Goal: Information Seeking & Learning: Find specific fact

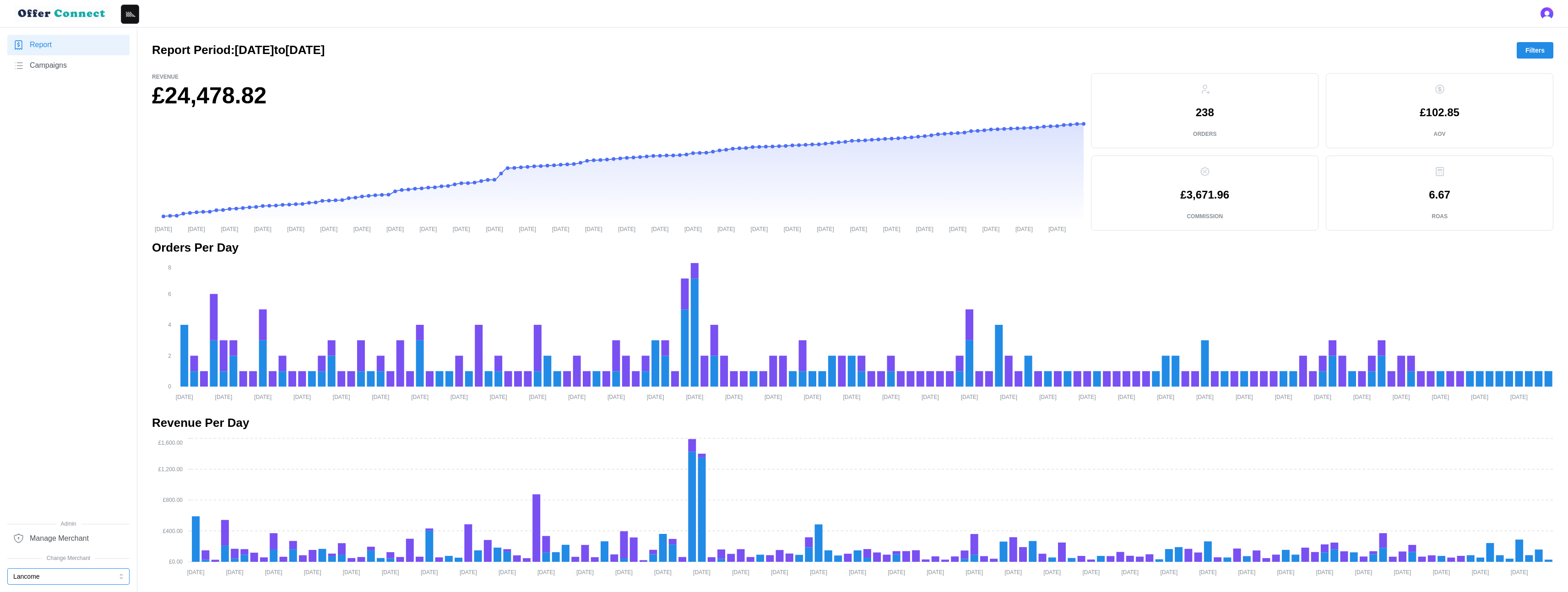
click at [72, 376] on button "Lancome" at bounding box center [68, 577] width 122 height 17
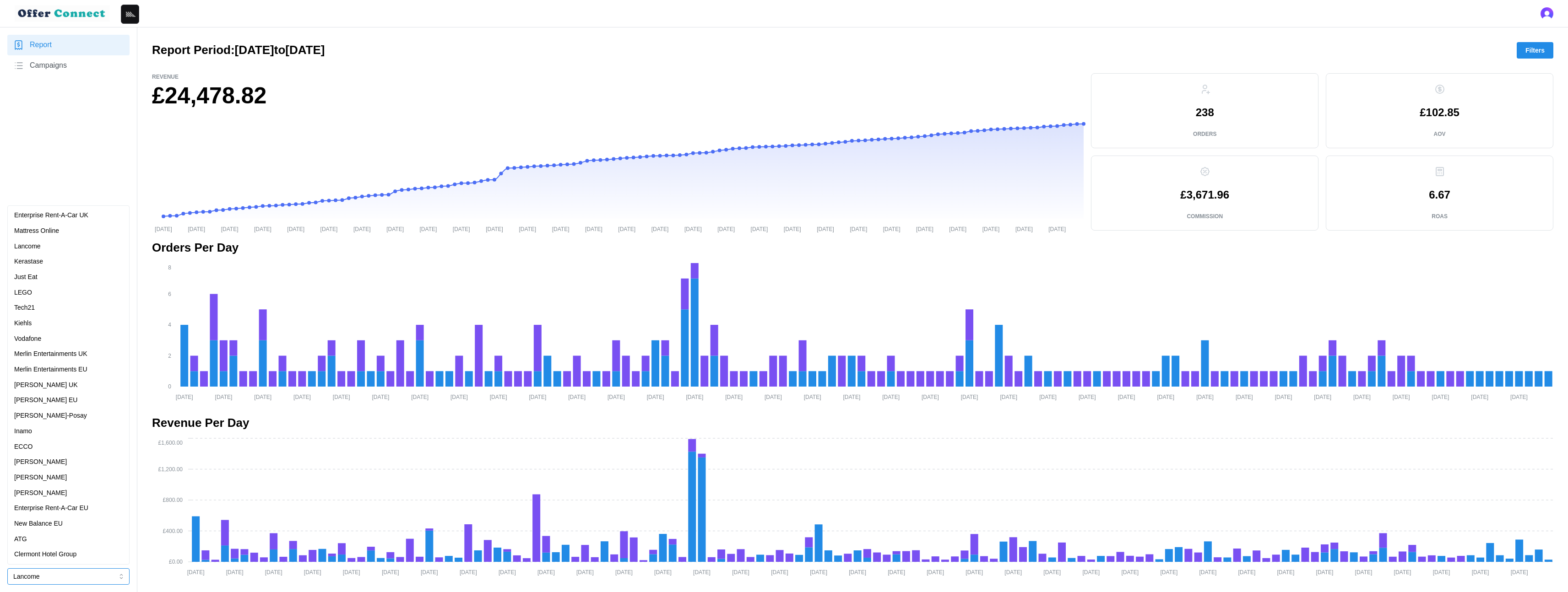
click at [88, 214] on p "Enterprise Rent-A-Car UK" at bounding box center [51, 215] width 74 height 10
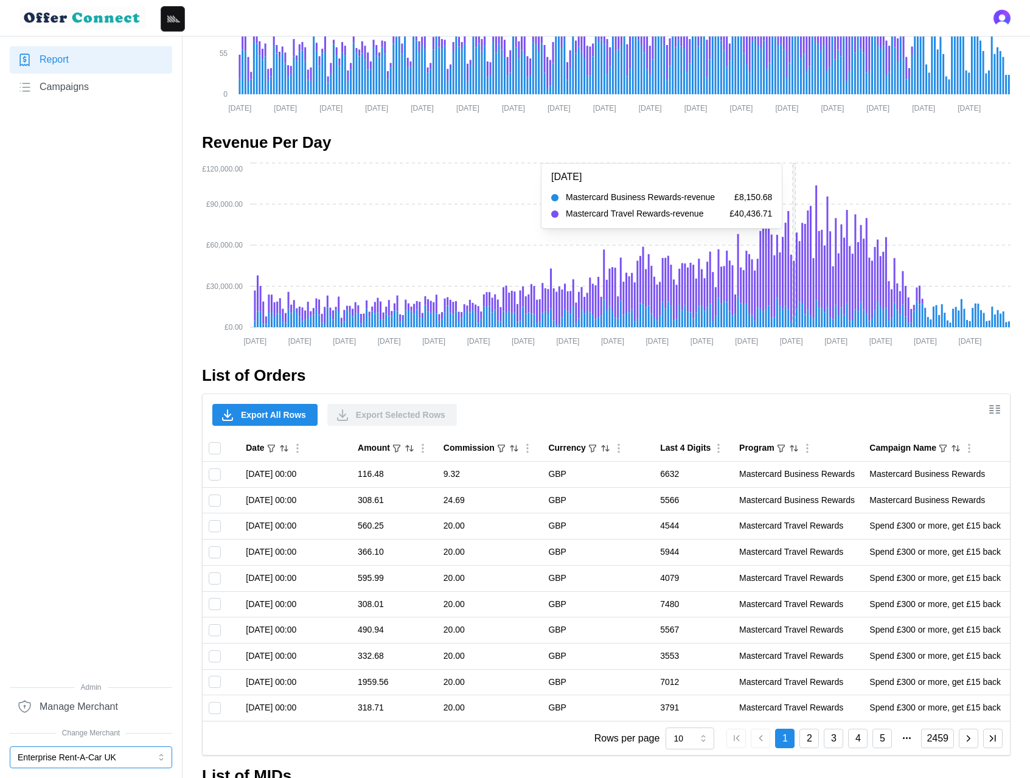
scroll to position [817, 0]
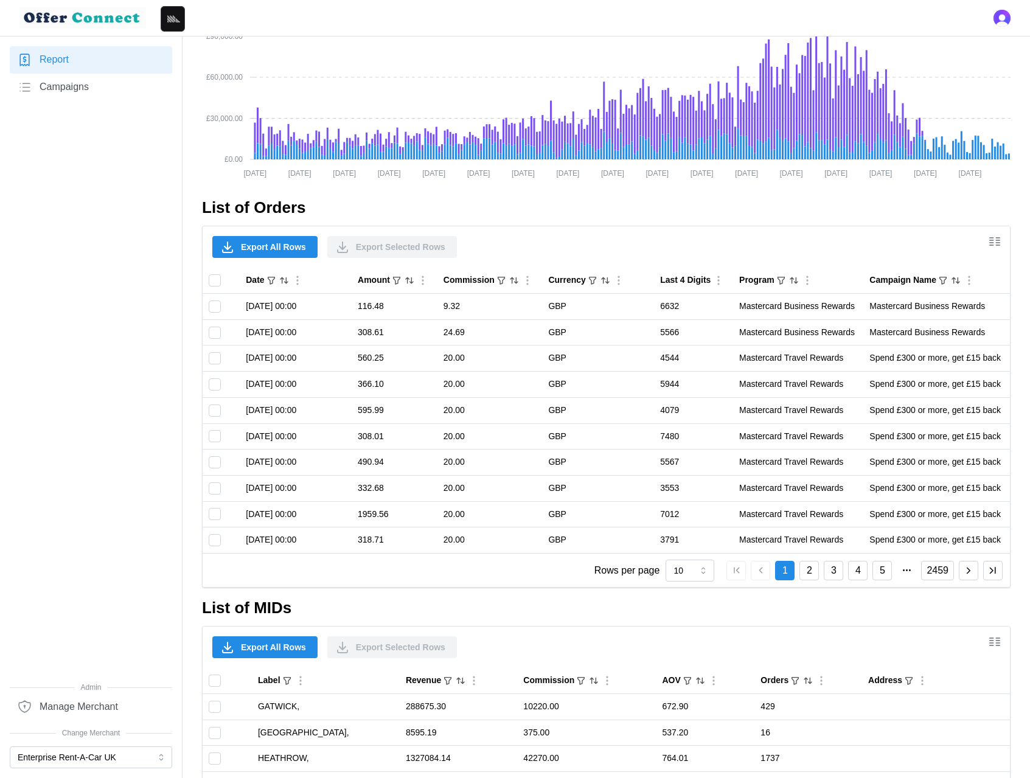
scroll to position [817, 0]
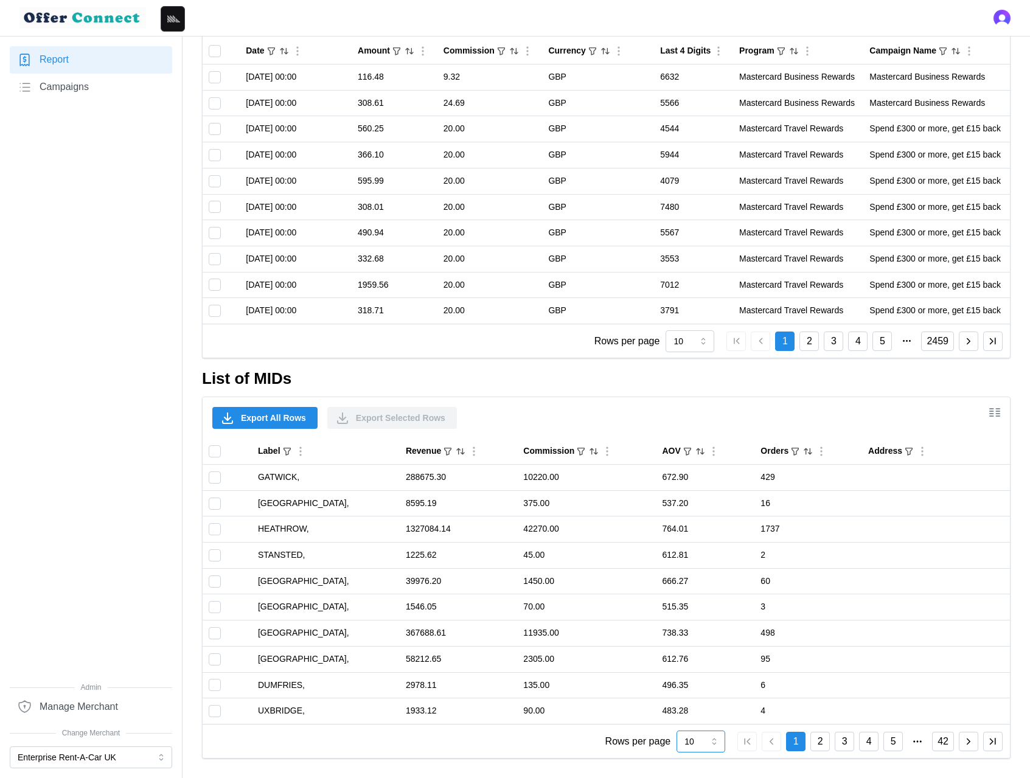
click at [709, 739] on input "10" at bounding box center [700, 742] width 49 height 22
click at [703, 713] on div "100" at bounding box center [700, 713] width 43 height 21
type input "100"
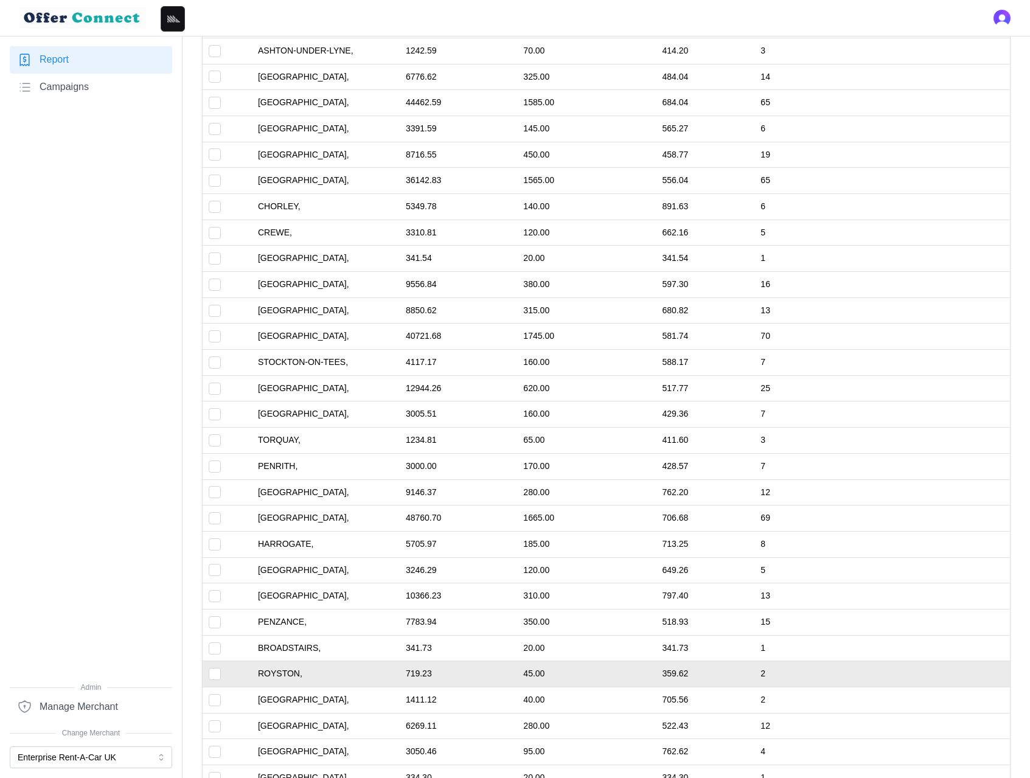
scroll to position [3154, 0]
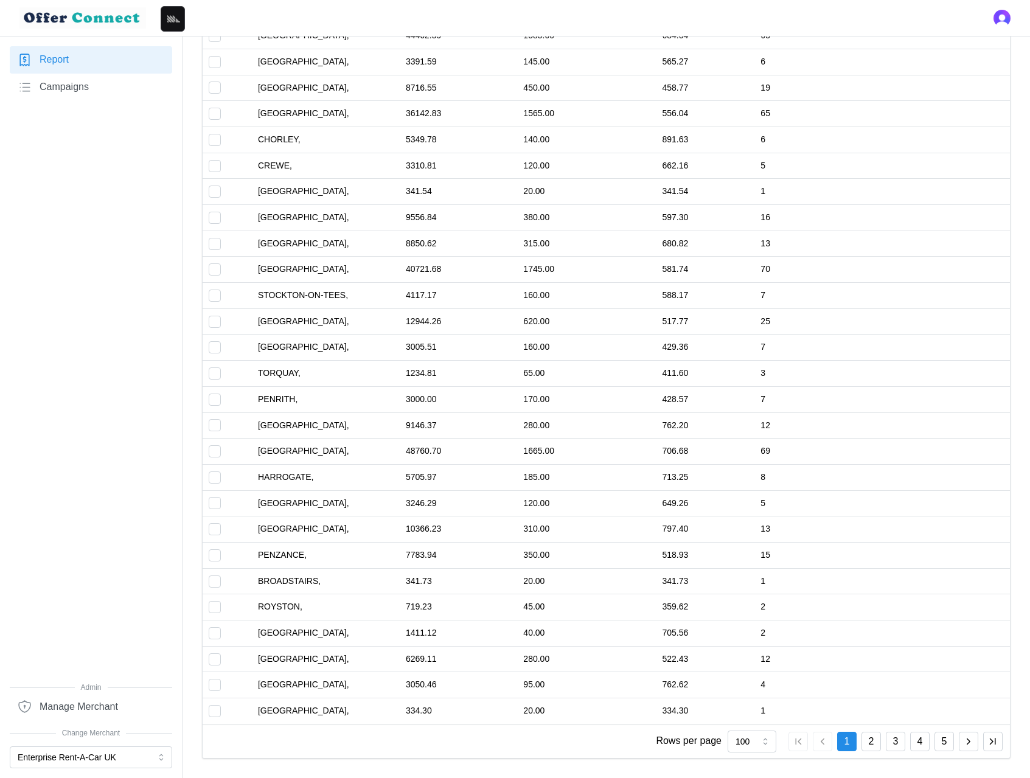
click at [972, 744] on icon "button" at bounding box center [968, 741] width 11 height 11
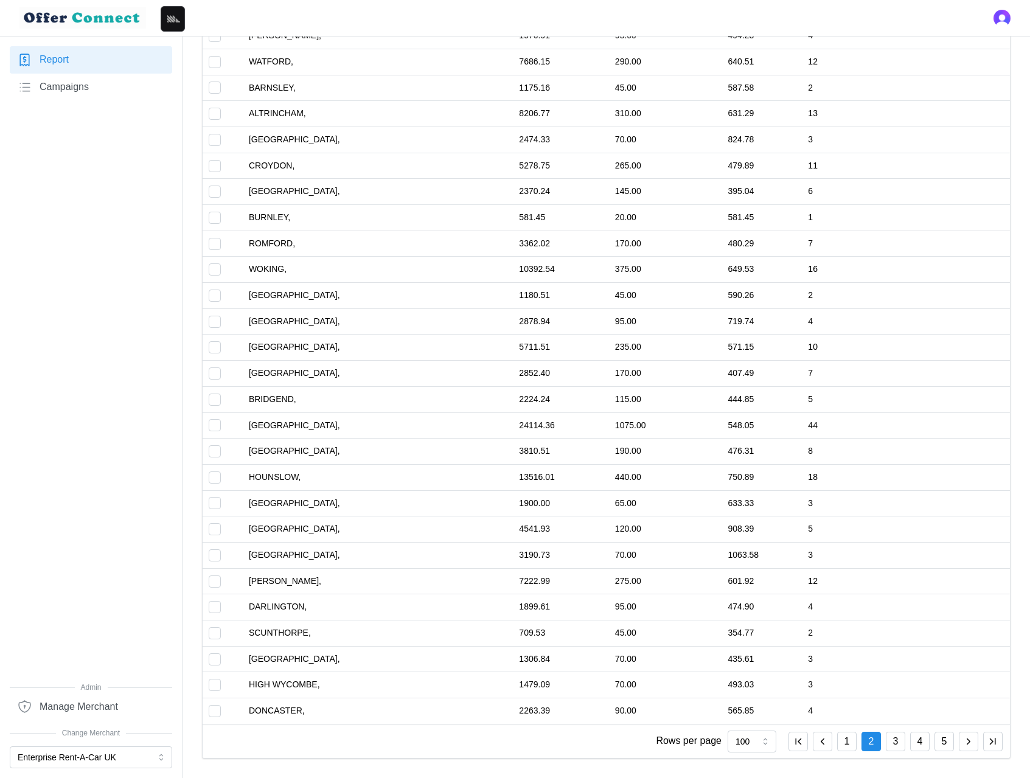
click at [972, 743] on icon "button" at bounding box center [968, 741] width 11 height 11
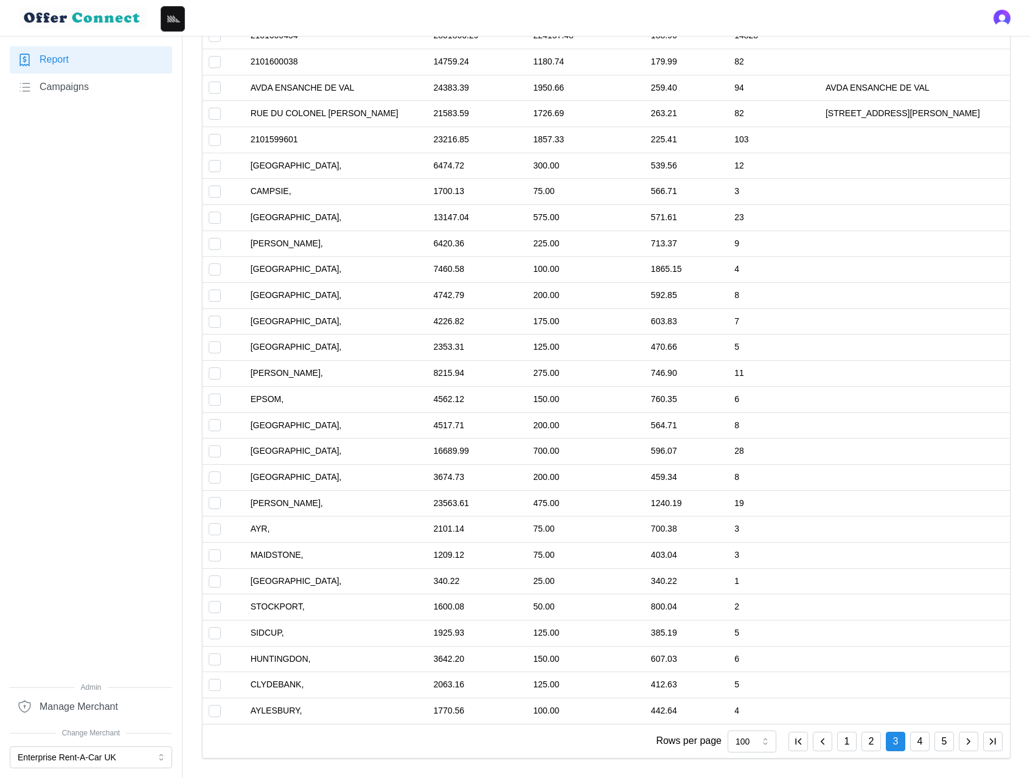
click at [972, 743] on icon "button" at bounding box center [968, 741] width 11 height 11
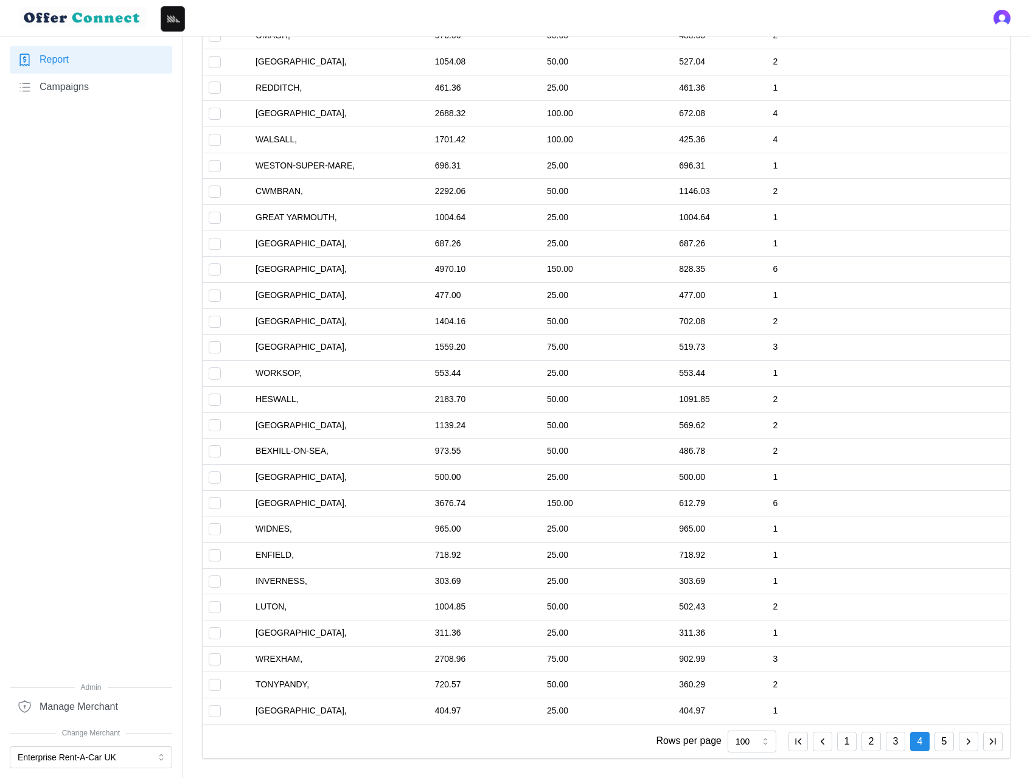
click at [972, 743] on icon "button" at bounding box center [968, 741] width 11 height 11
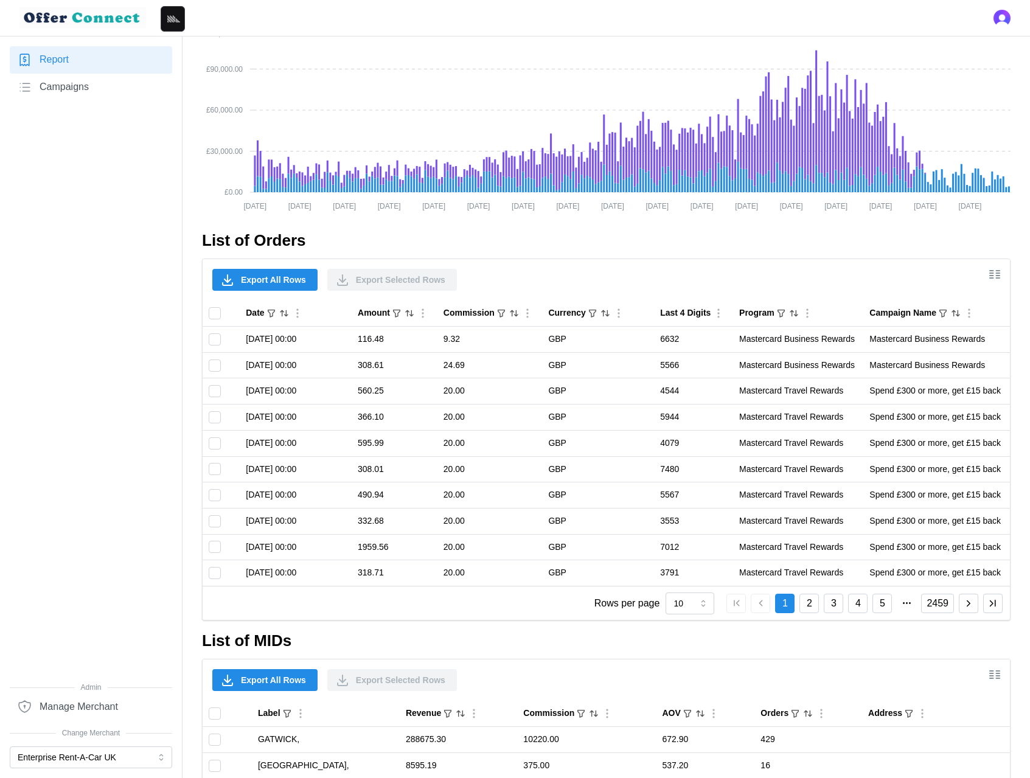
scroll to position [817, 0]
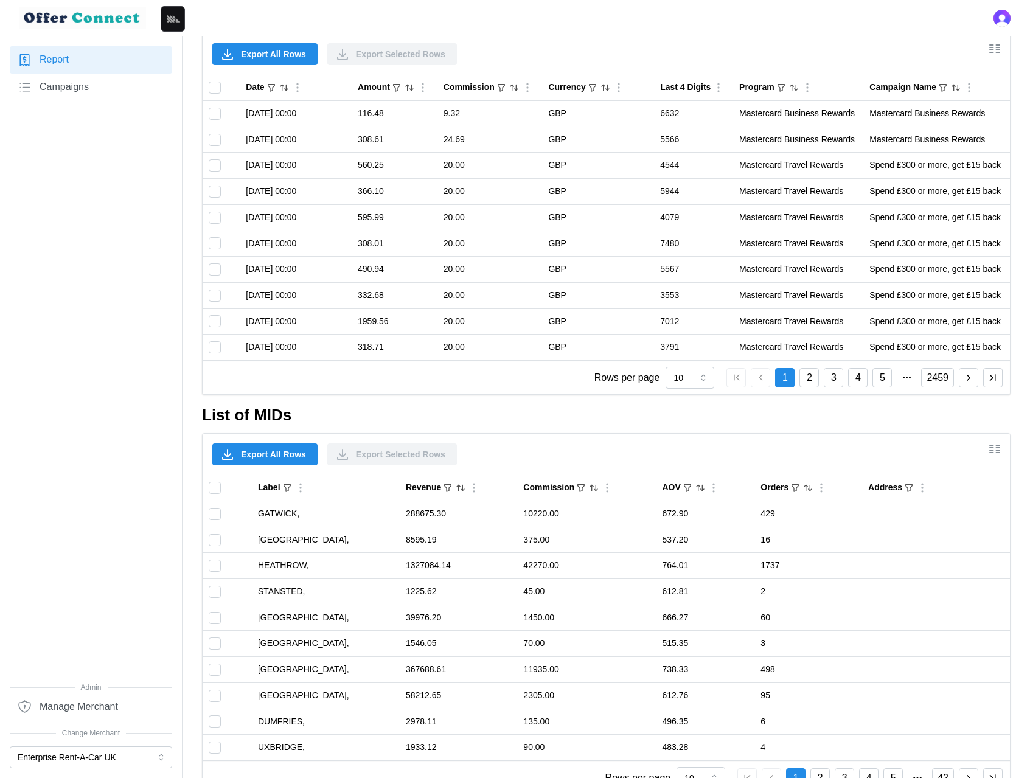
scroll to position [817, 0]
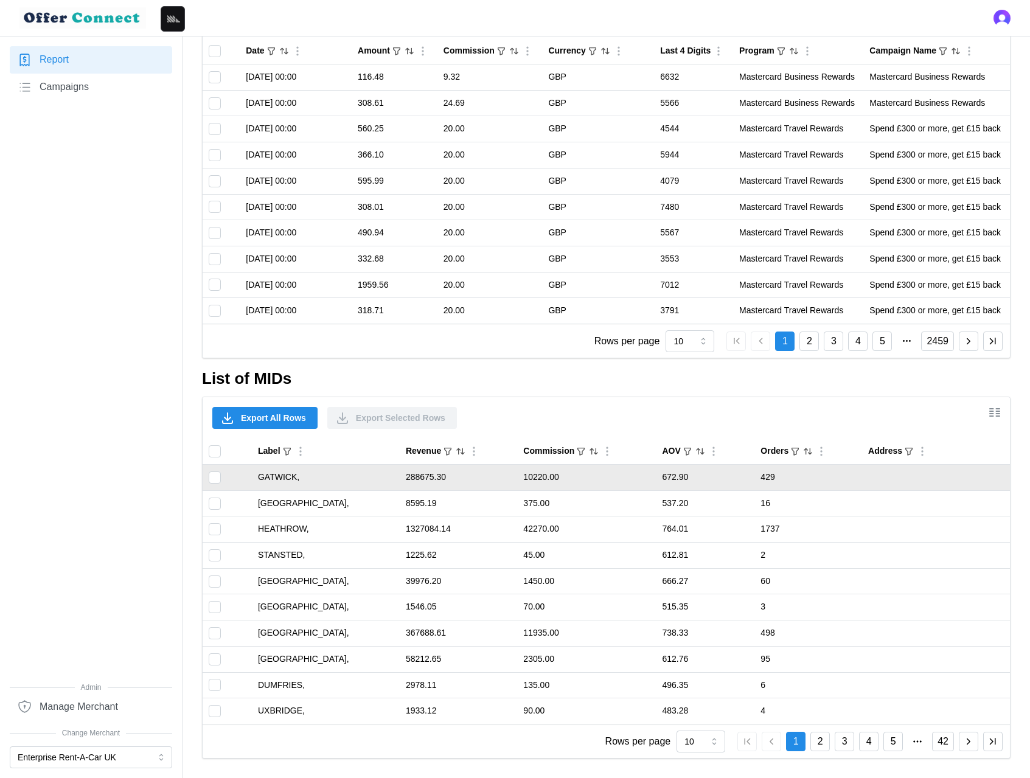
click at [284, 476] on td "GATWICK," at bounding box center [326, 478] width 148 height 26
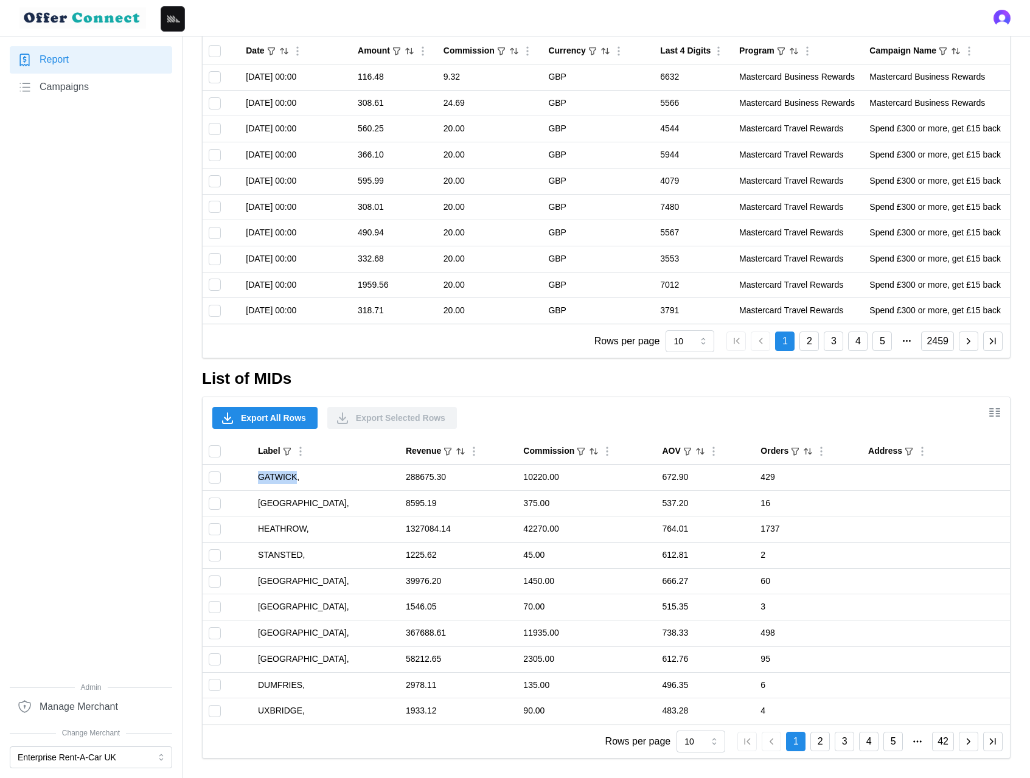
copy td "GATWICK"
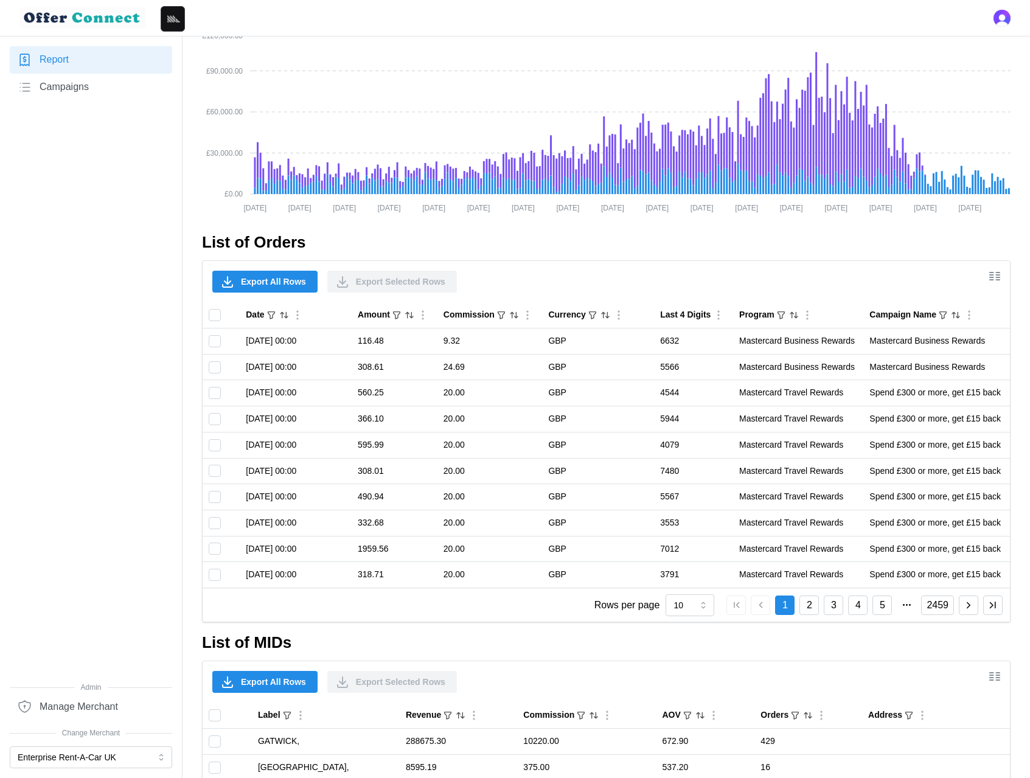
scroll to position [817, 0]
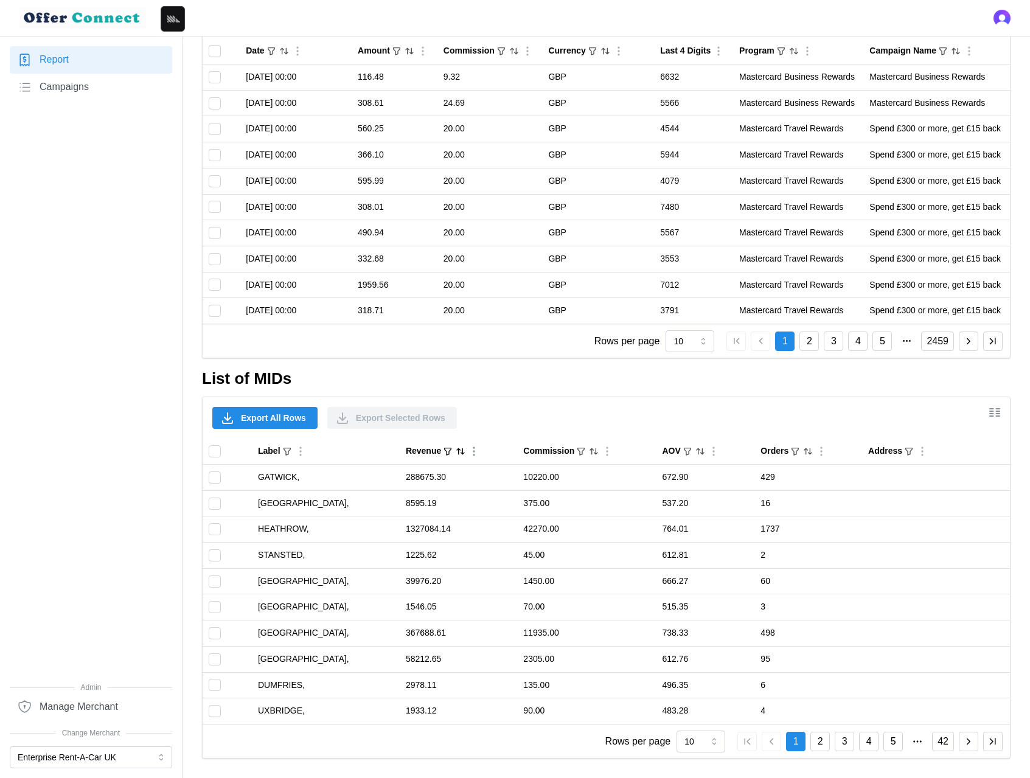
click at [463, 451] on icon "Sort by Revenue descending" at bounding box center [461, 452] width 10 height 10
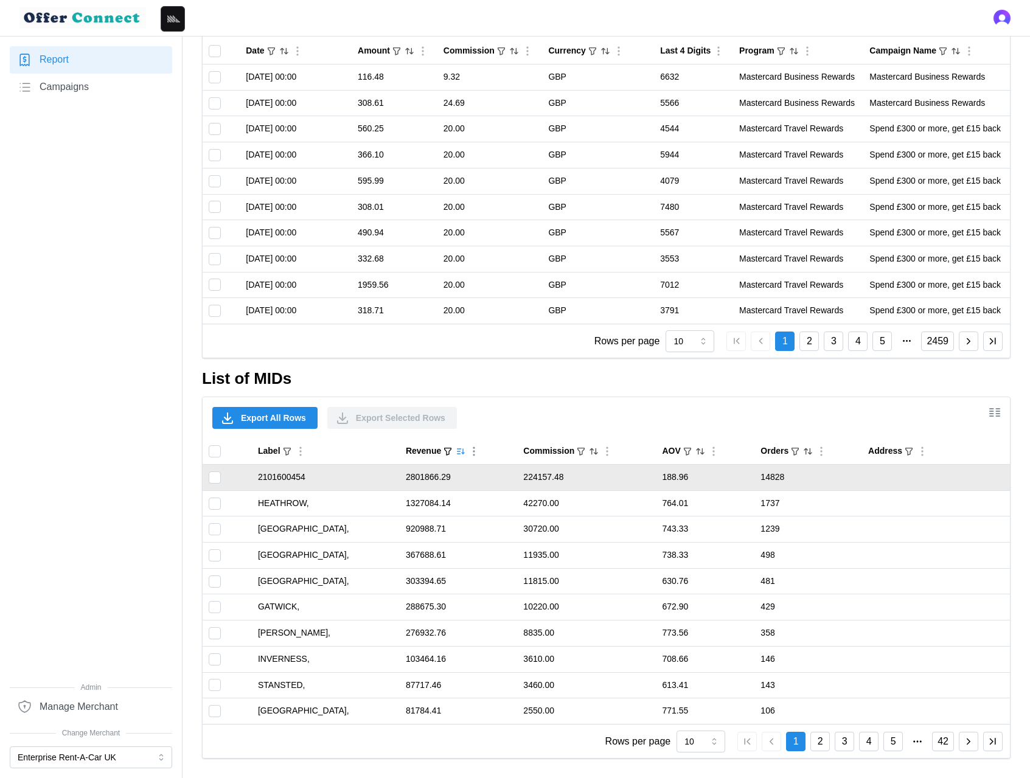
click at [285, 479] on td "2101600454" at bounding box center [326, 478] width 148 height 26
copy td "2101600454"
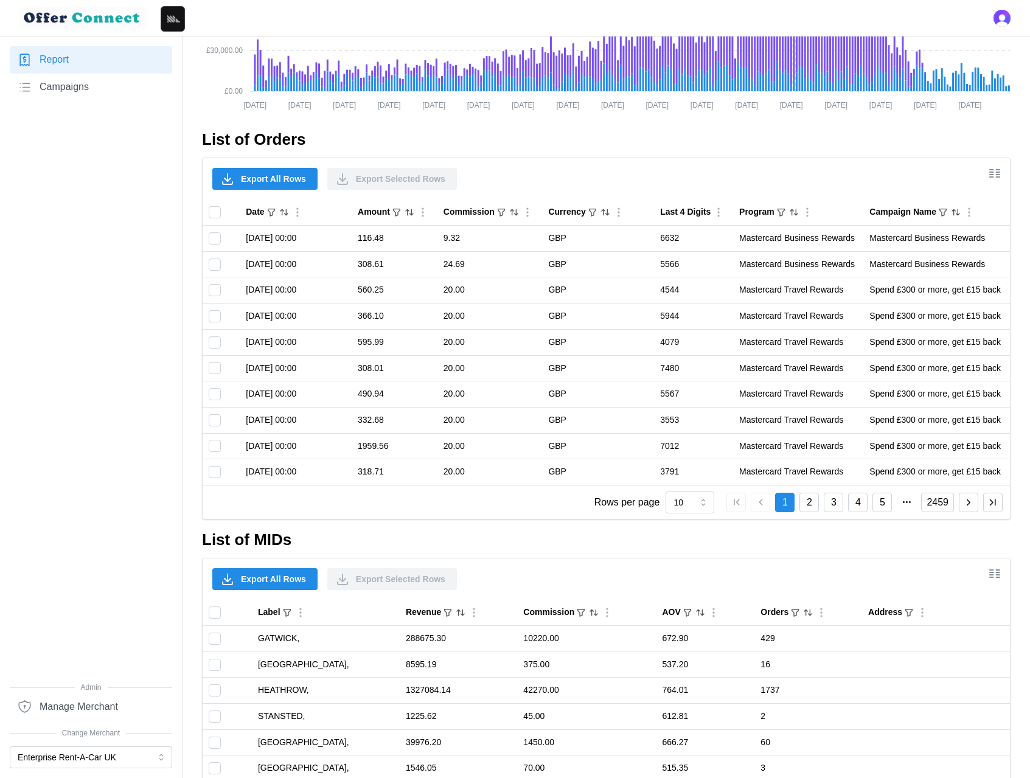
scroll to position [817, 0]
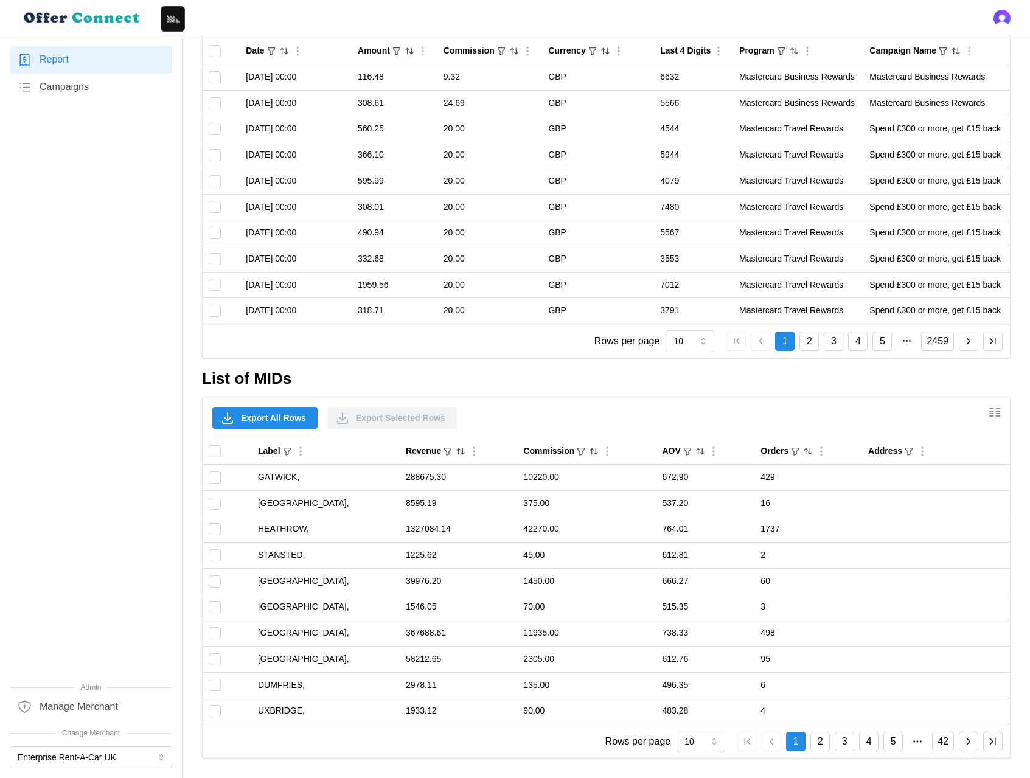
click at [970, 743] on icon "button" at bounding box center [968, 741] width 11 height 11
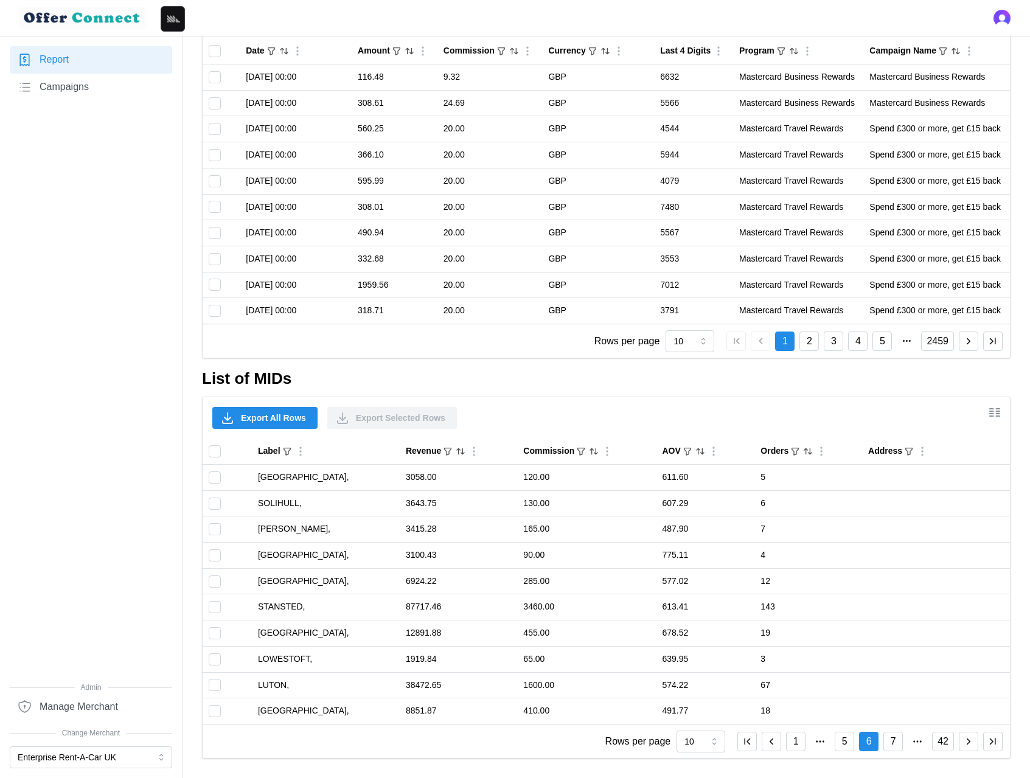
click at [970, 743] on icon "button" at bounding box center [968, 741] width 11 height 11
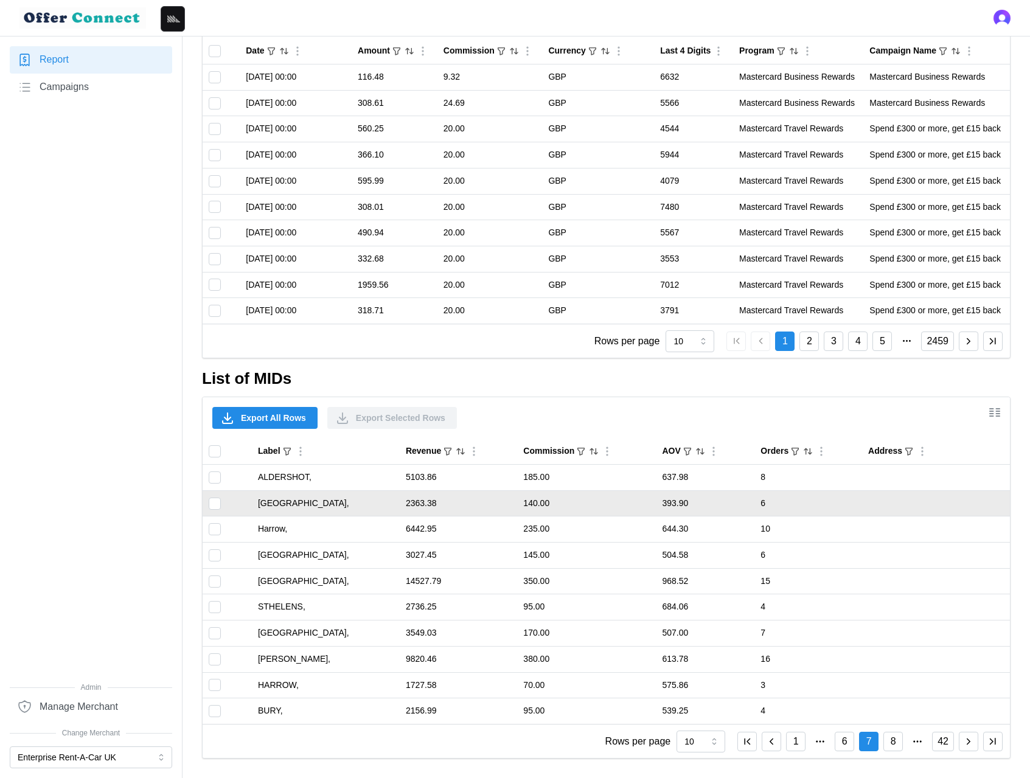
click at [363, 507] on td "PETERBOROUGH," at bounding box center [326, 503] width 148 height 26
drag, startPoint x: 327, startPoint y: 504, endPoint x: 335, endPoint y: 503, distance: 8.6
click at [335, 503] on td "PETERBOROUGH," at bounding box center [326, 503] width 148 height 26
copy td ","
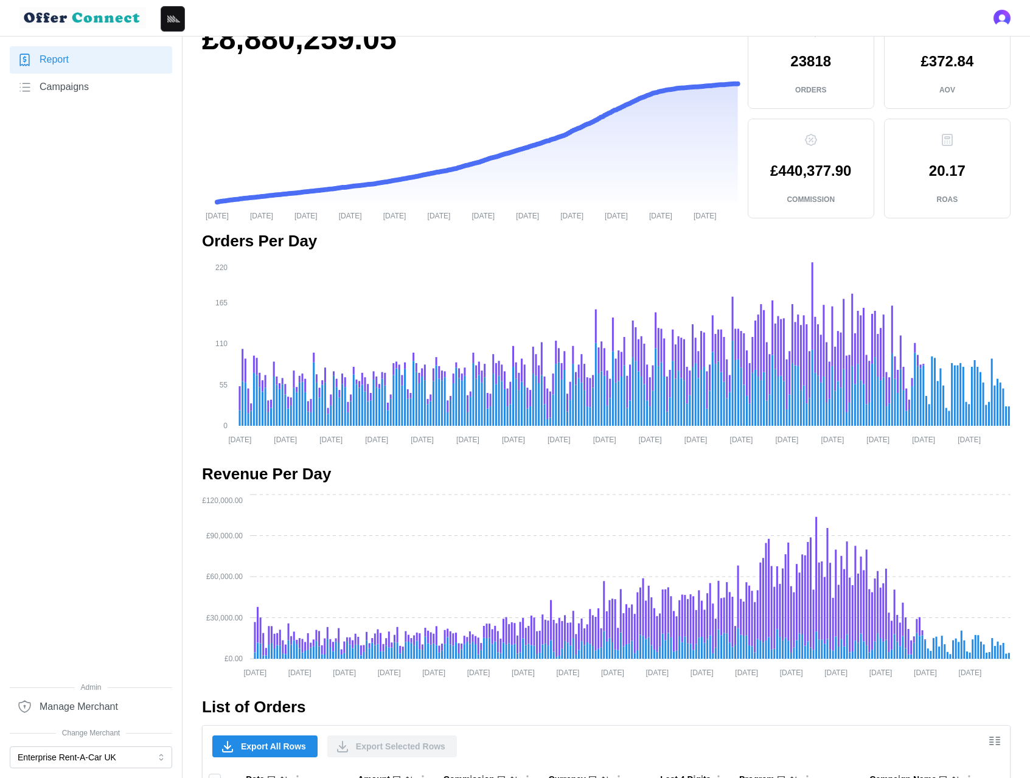
scroll to position [0, 0]
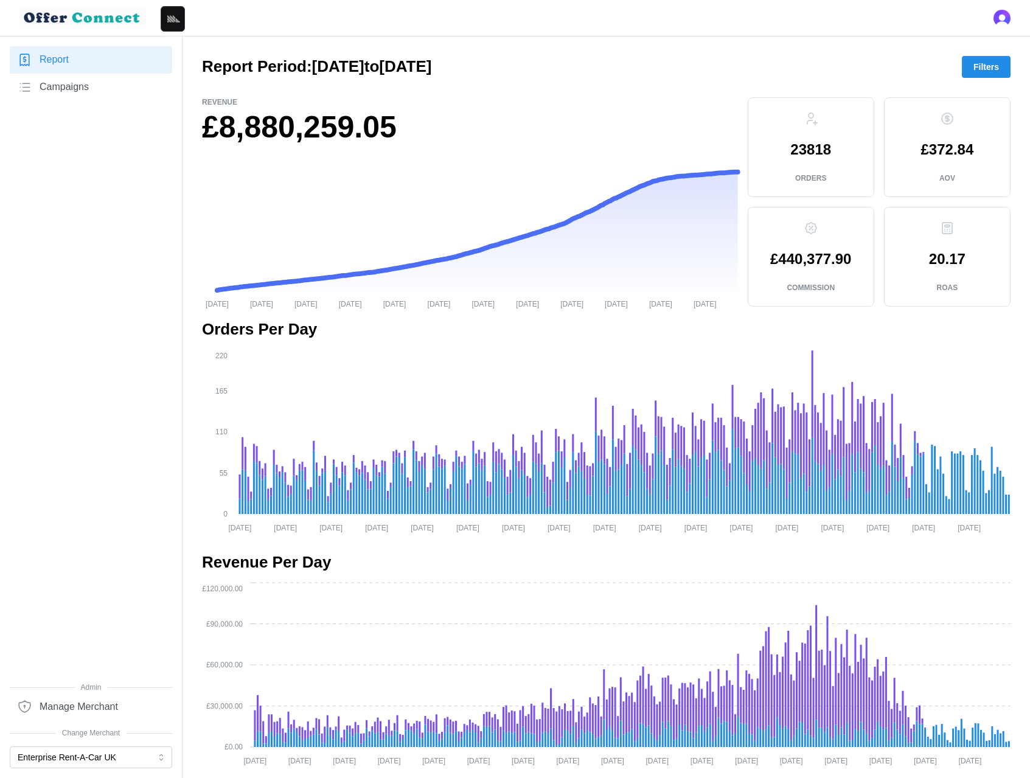
click at [989, 64] on span "Filters" at bounding box center [986, 67] width 26 height 21
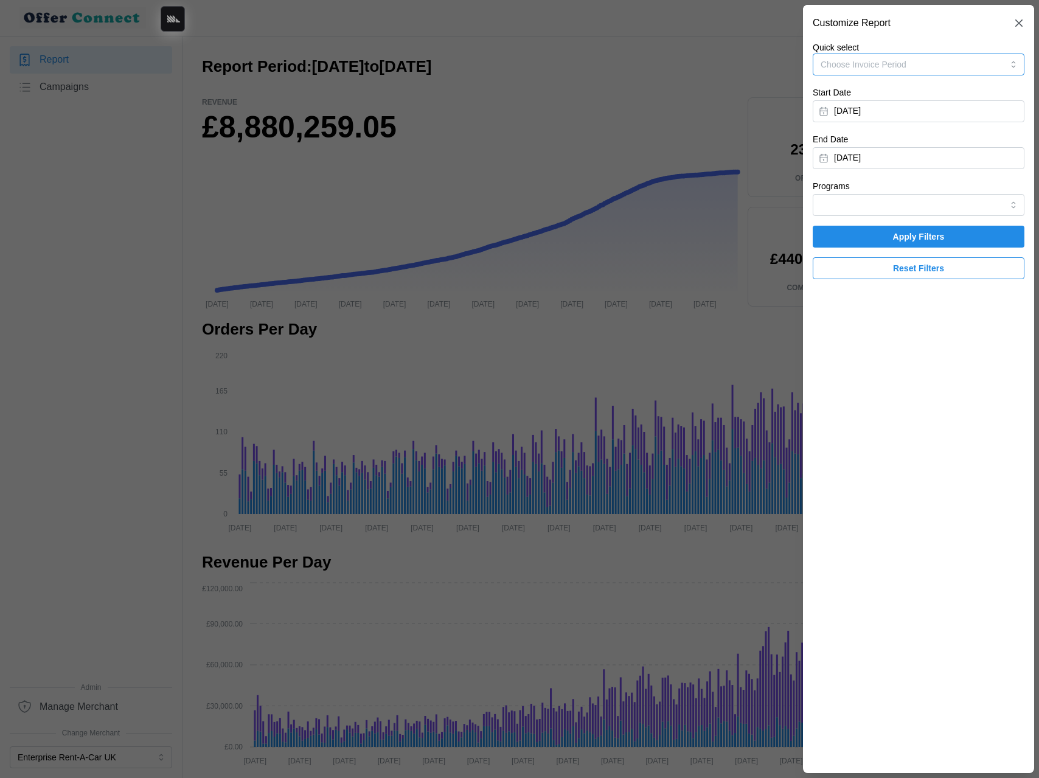
click at [886, 64] on span "Choose Invoice Period" at bounding box center [864, 65] width 86 height 10
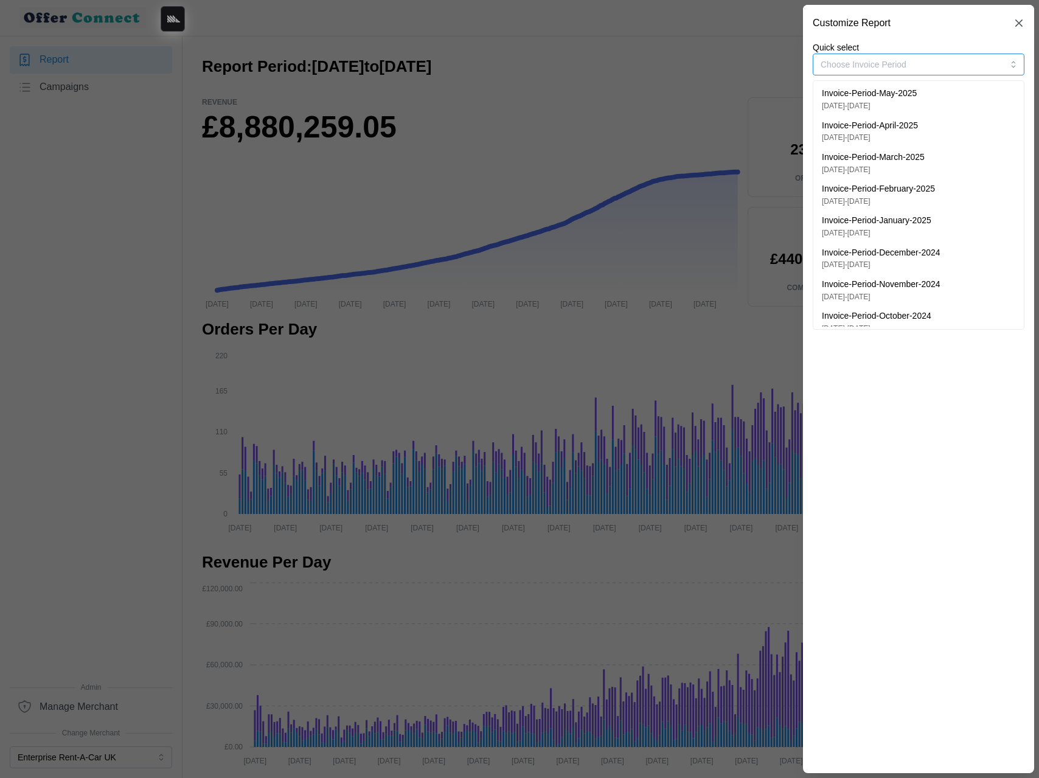
click at [934, 98] on div "Invoice-Period-May-2025 04/03/2025 - 28/05/2025" at bounding box center [918, 99] width 193 height 24
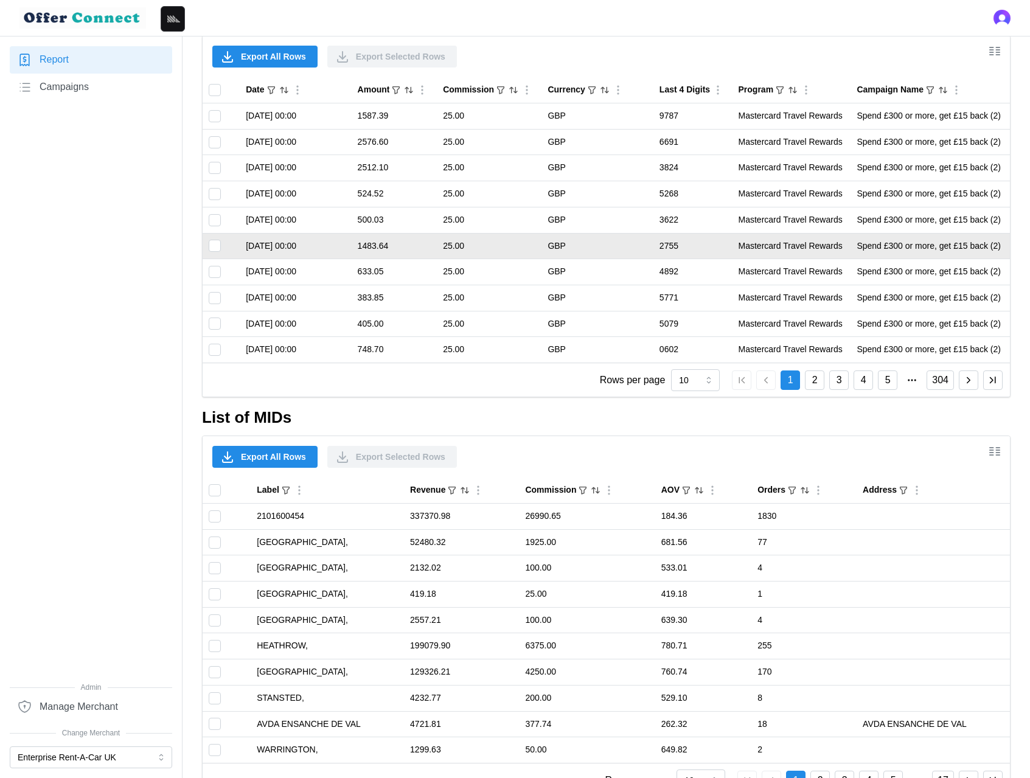
scroll to position [817, 0]
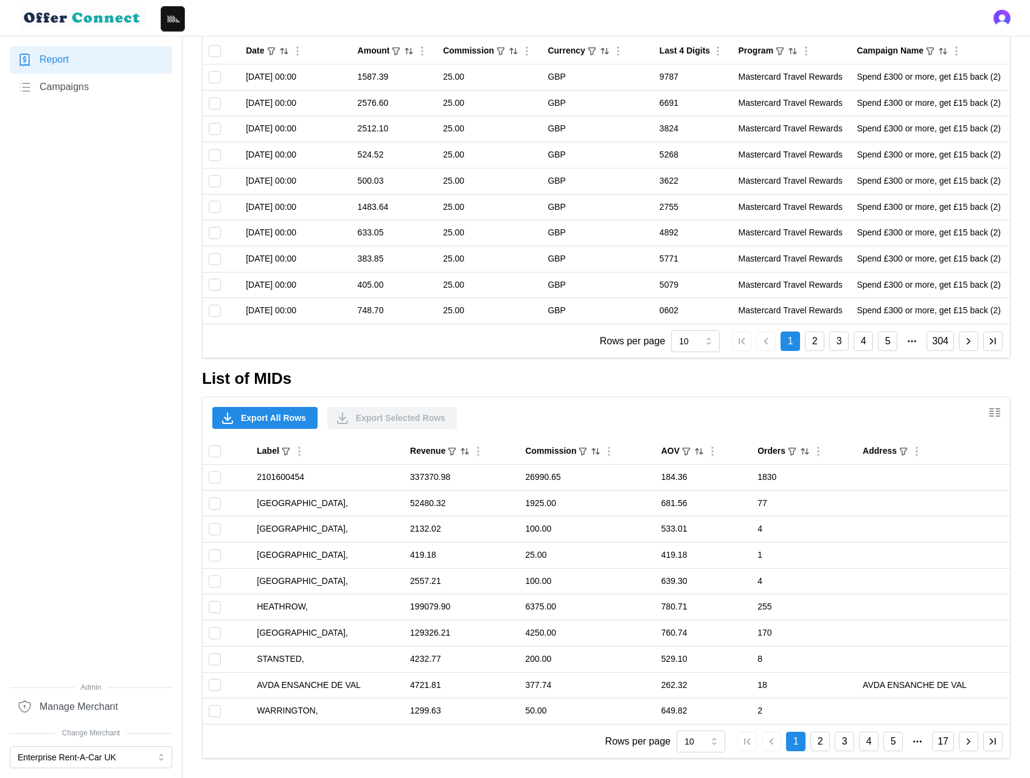
click at [966, 740] on icon "button" at bounding box center [968, 741] width 11 height 11
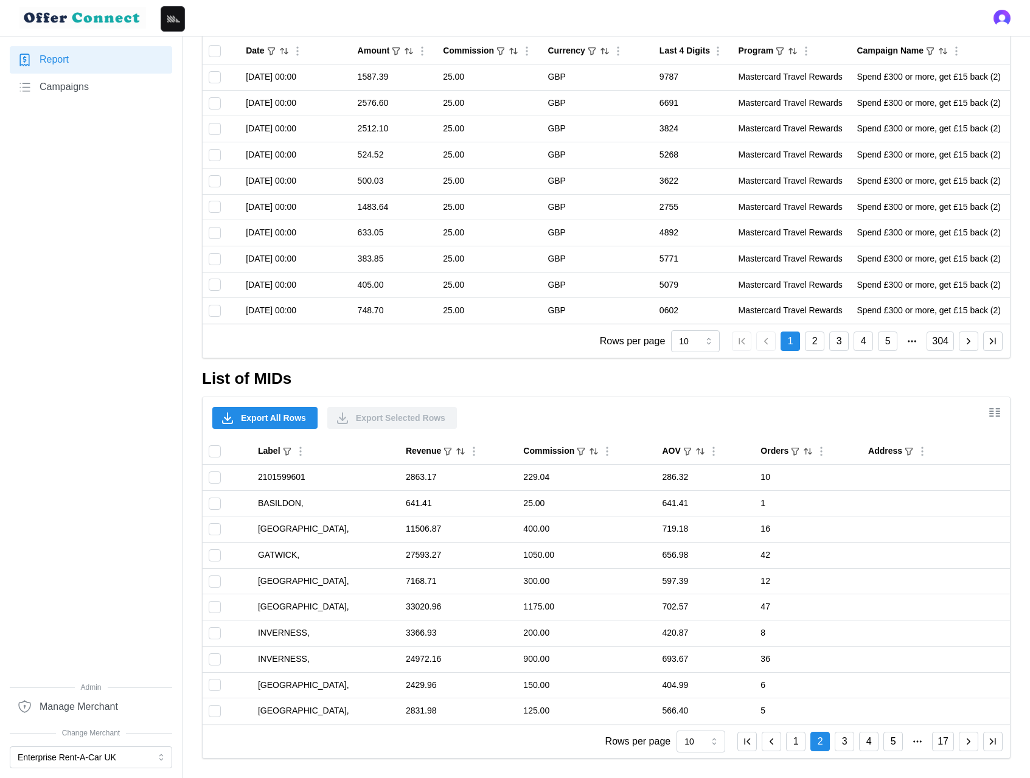
click at [966, 740] on icon "button" at bounding box center [968, 741] width 11 height 11
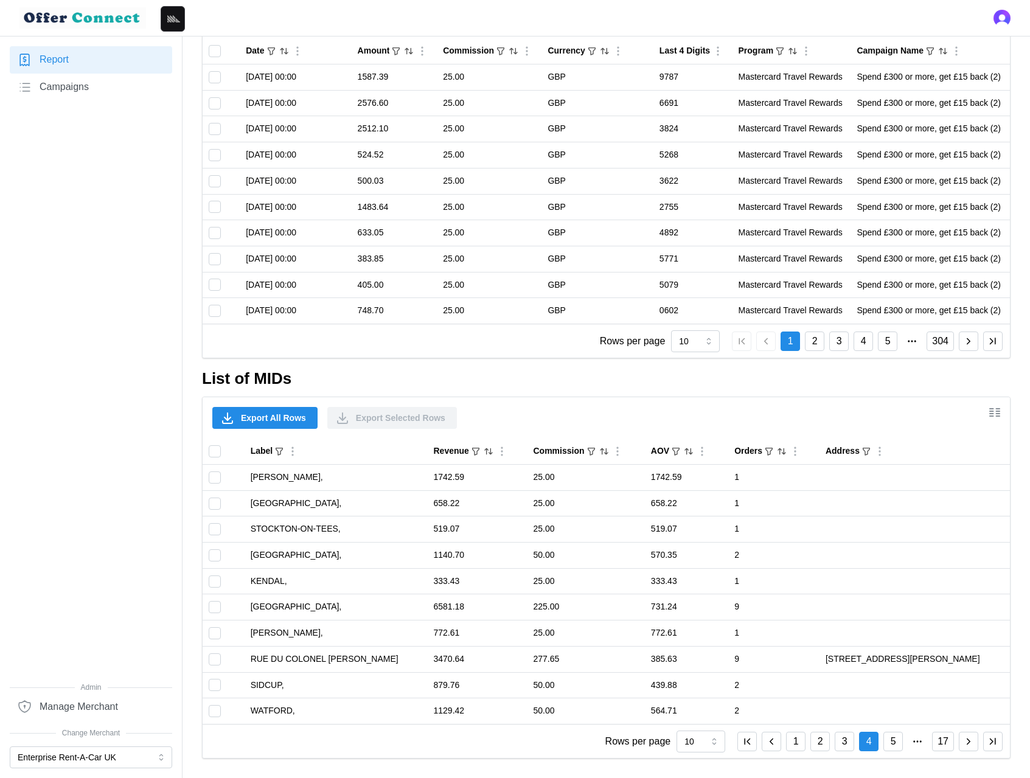
click at [966, 740] on icon "button" at bounding box center [968, 741] width 11 height 11
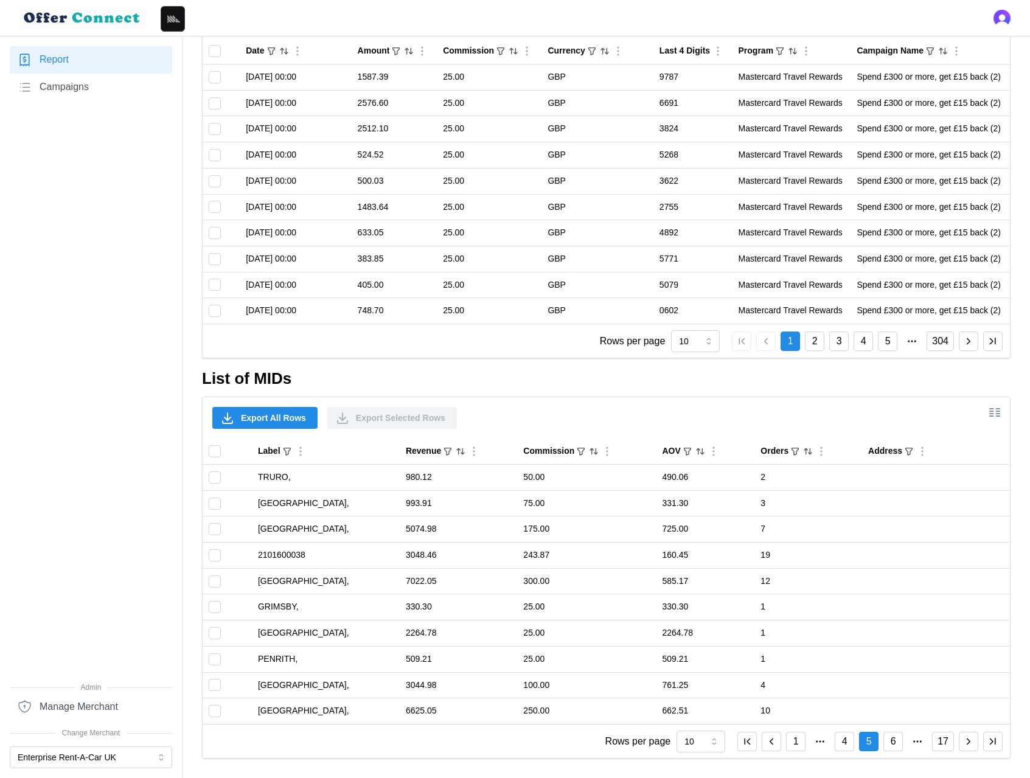
click at [966, 740] on icon "button" at bounding box center [968, 741] width 11 height 11
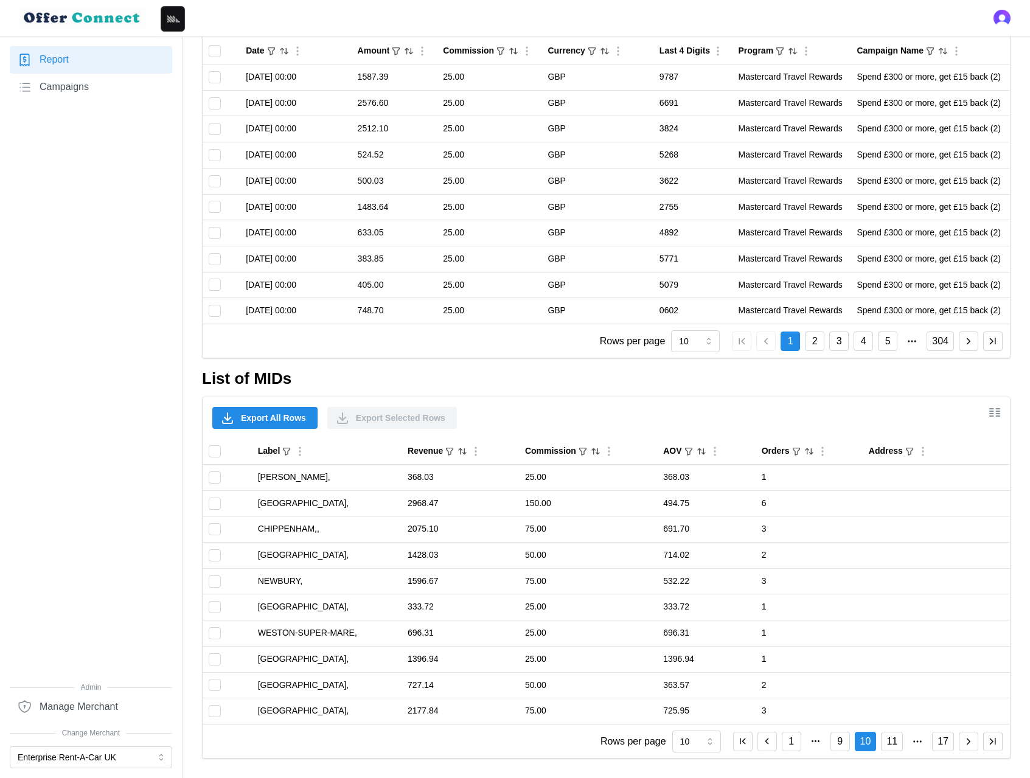
click at [966, 740] on icon "button" at bounding box center [968, 741] width 11 height 11
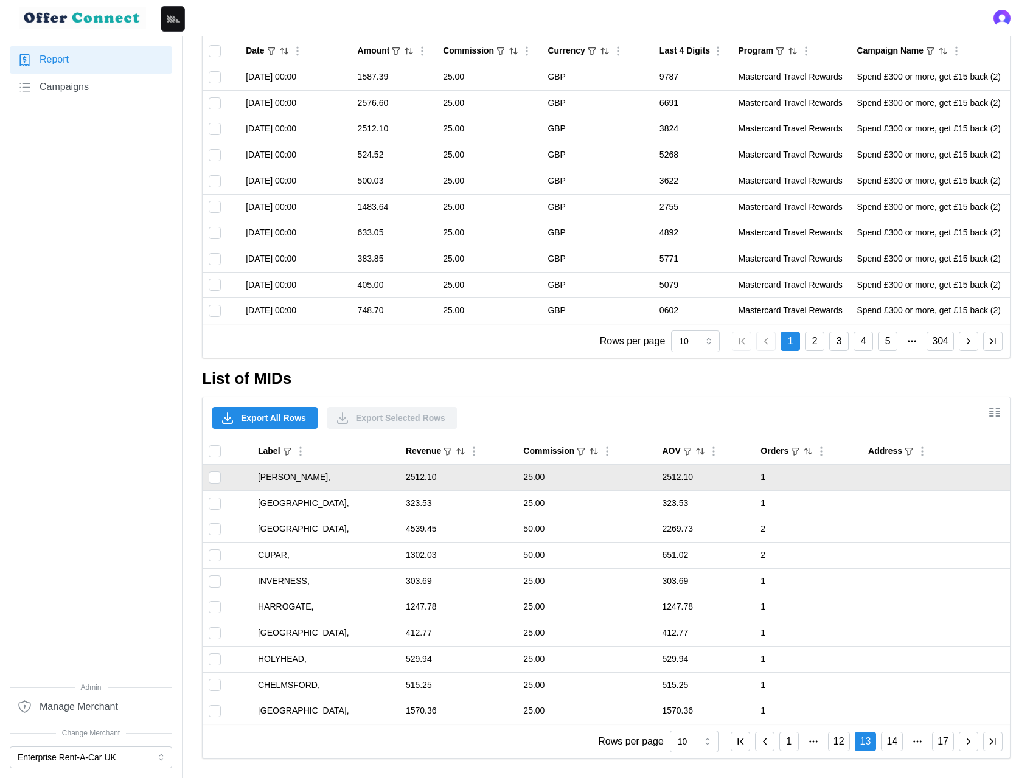
click at [284, 476] on td "STAFFORD," at bounding box center [326, 478] width 148 height 26
copy td "STAFFORD,"
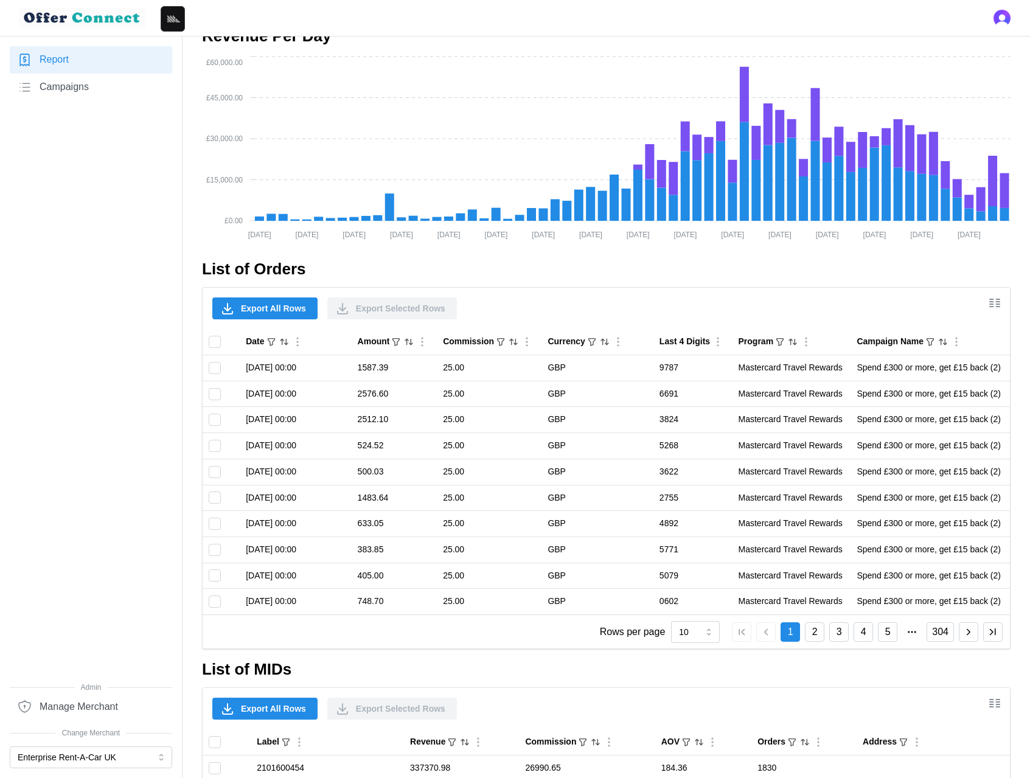
scroll to position [817, 0]
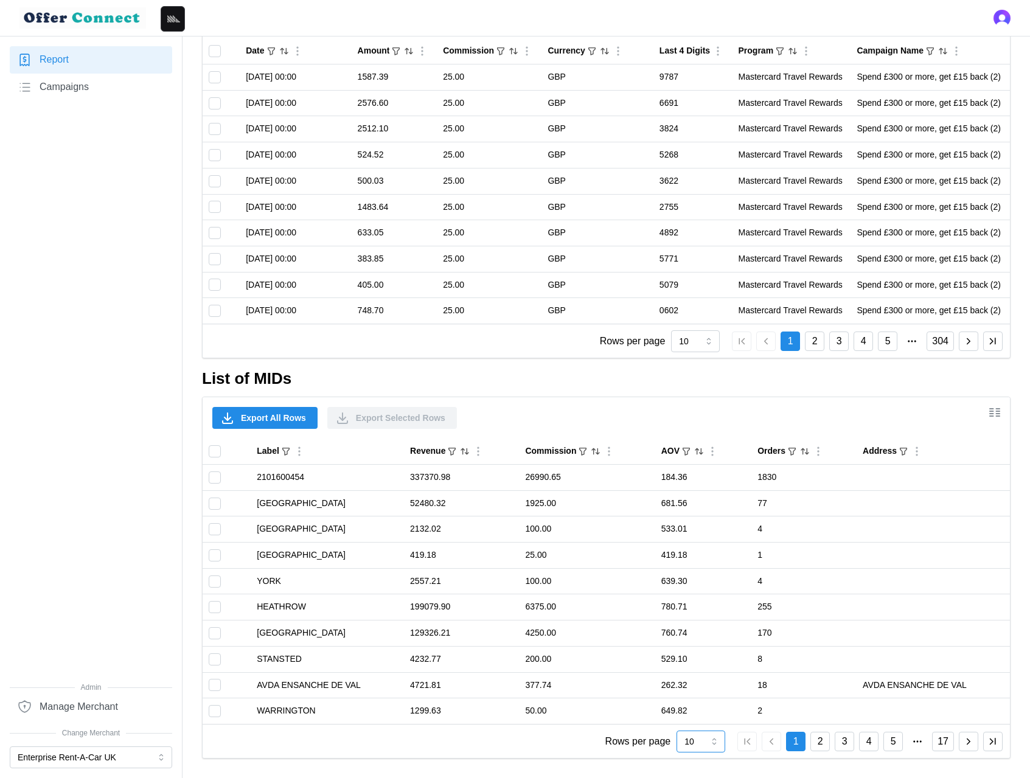
click at [708, 741] on input "10" at bounding box center [700, 742] width 49 height 22
click at [704, 711] on div "100" at bounding box center [702, 713] width 43 height 21
type input "100"
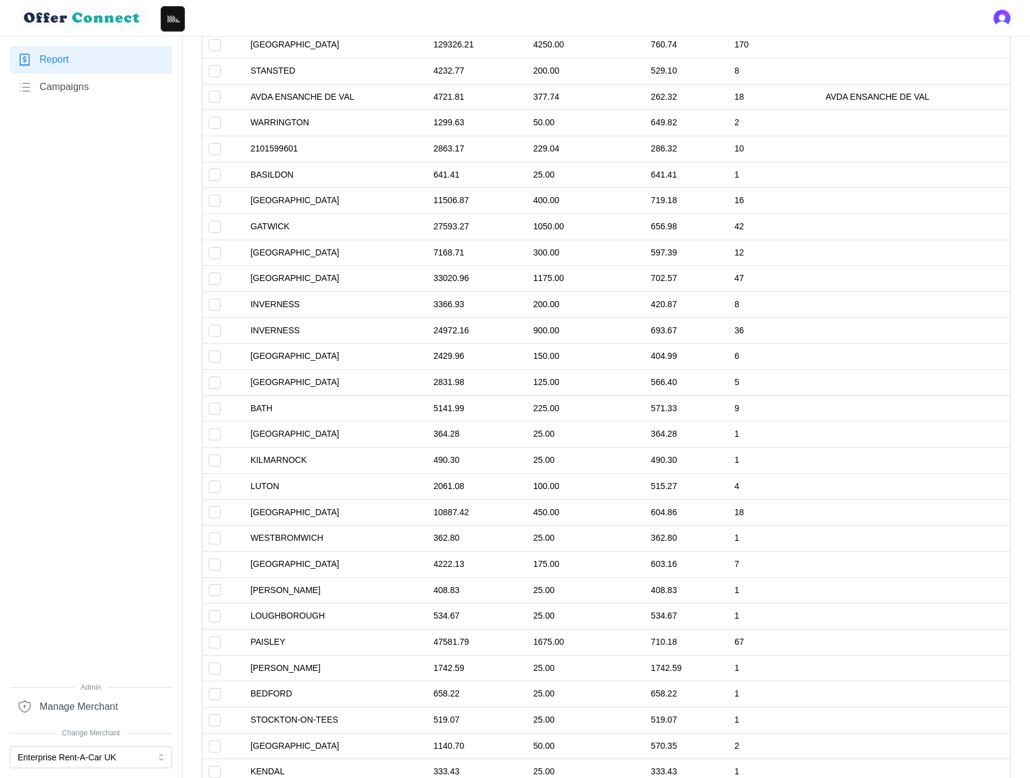
scroll to position [1166, 0]
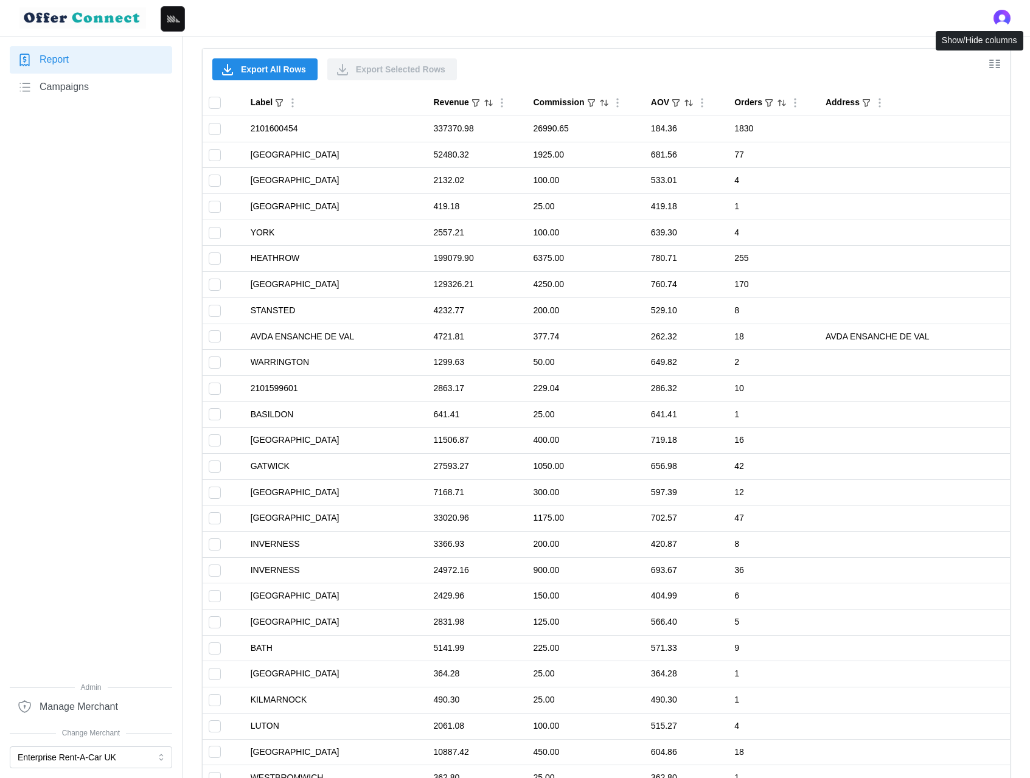
click at [993, 62] on icon "Show/Hide columns" at bounding box center [994, 64] width 15 height 15
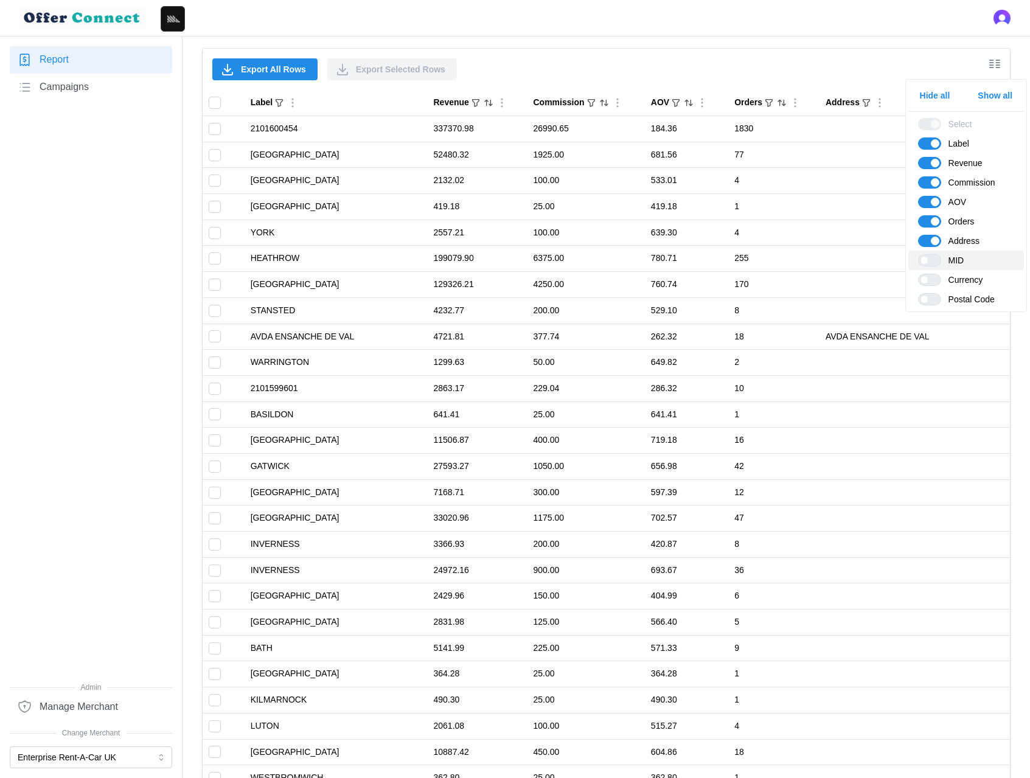
click at [931, 263] on span at bounding box center [935, 260] width 15 height 11
click at [918, 254] on input "MID" at bounding box center [918, 254] width 0 height 0
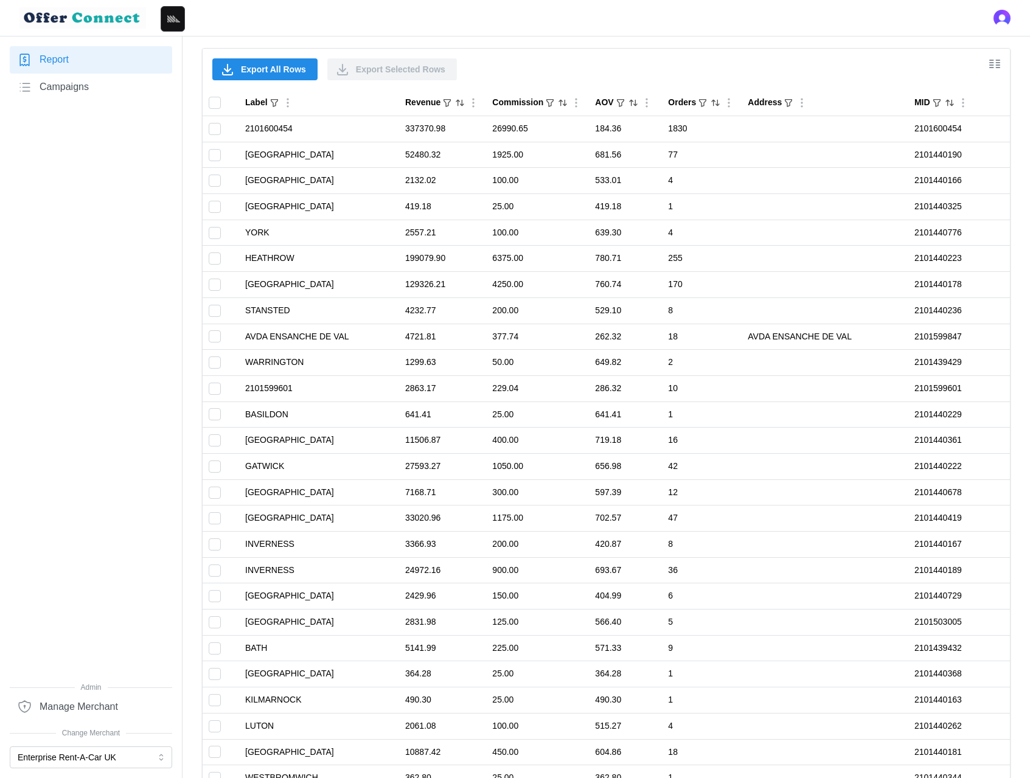
click at [922, 71] on div "Export All Rows Export Selected Rows" at bounding box center [606, 69] width 807 height 41
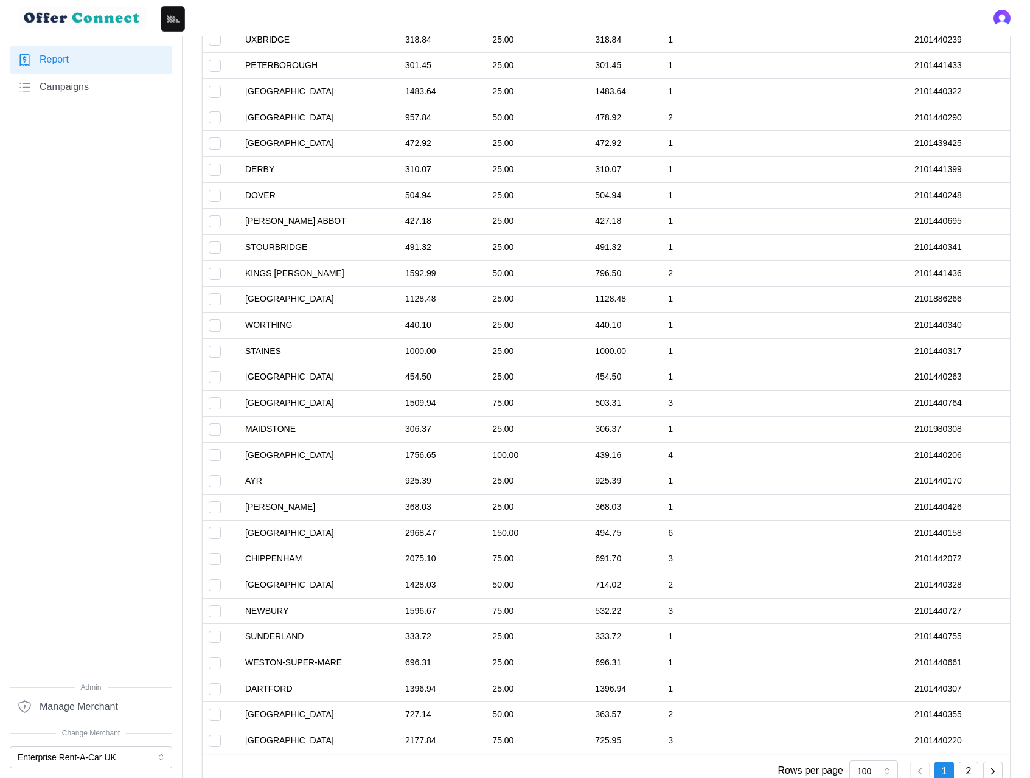
scroll to position [3154, 0]
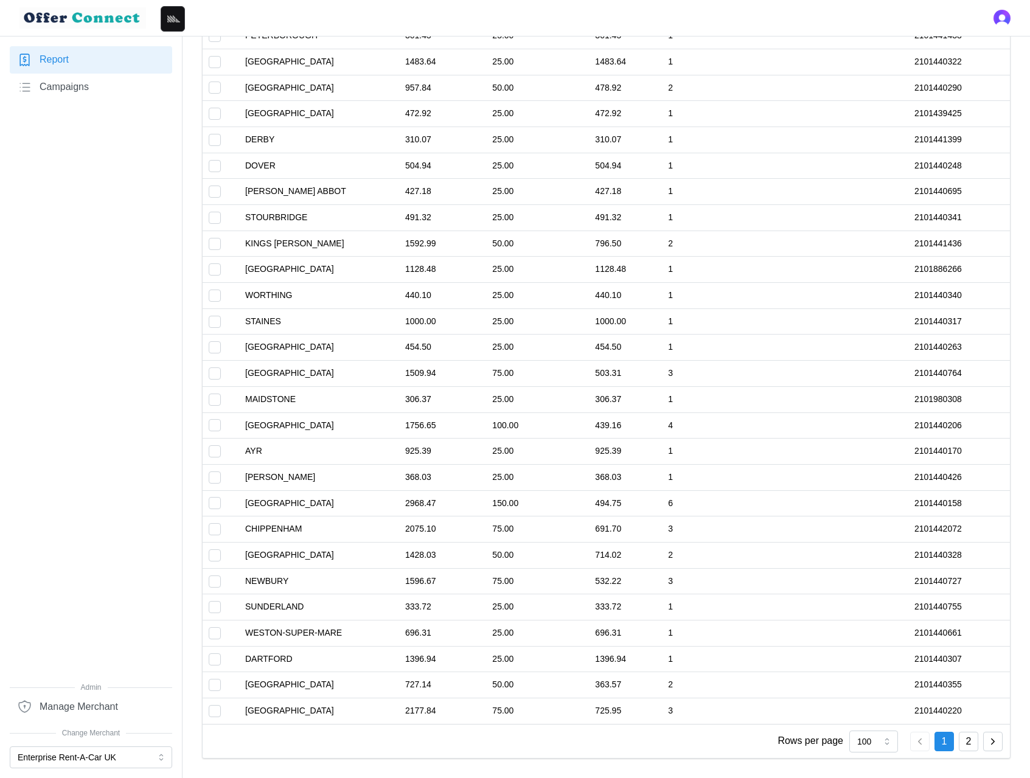
click at [989, 740] on icon "button" at bounding box center [992, 741] width 11 height 11
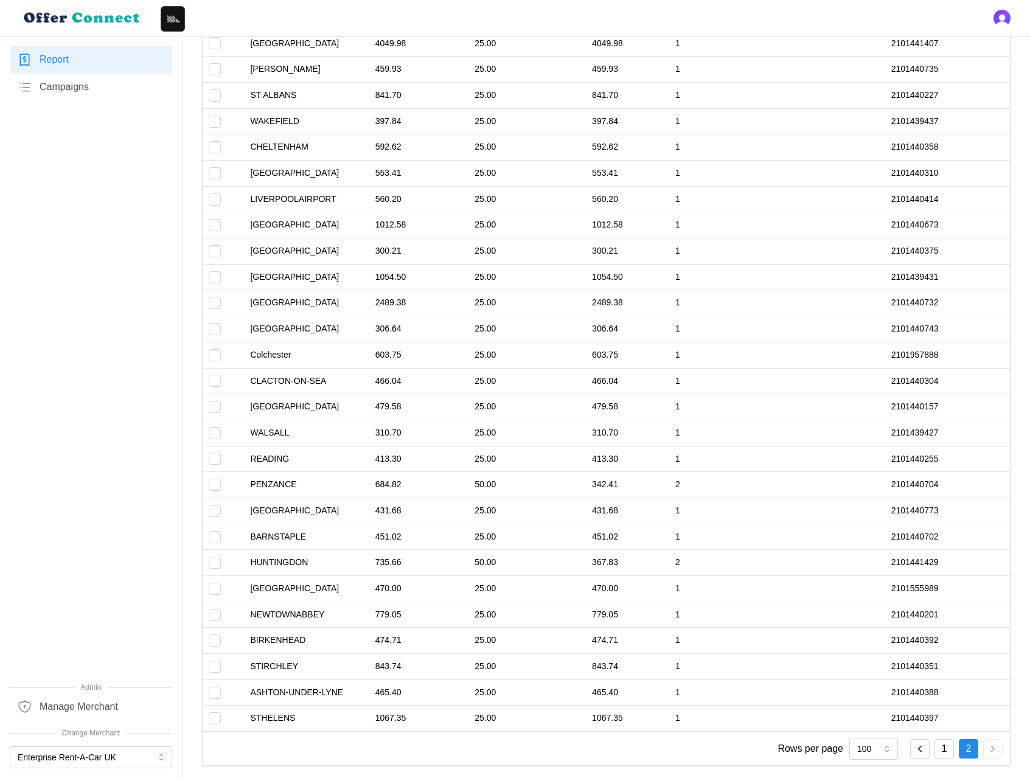
scroll to position [2375, 0]
